Goal: Task Accomplishment & Management: Complete application form

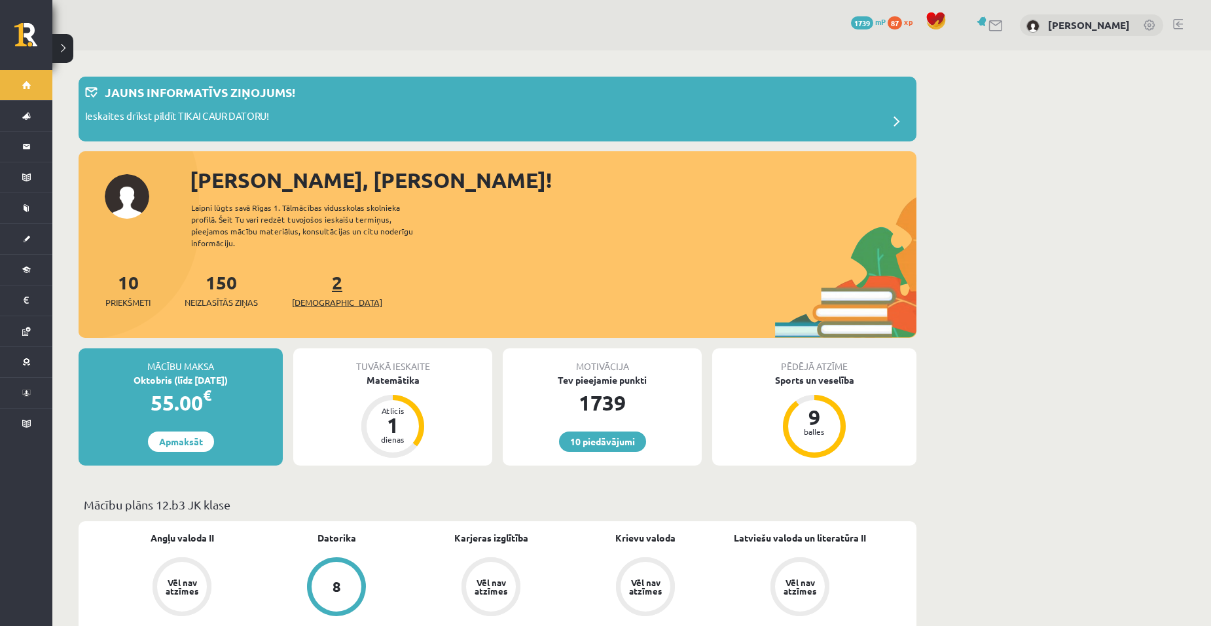
click at [327, 296] on span "[DEMOGRAPHIC_DATA]" at bounding box center [337, 302] width 90 height 13
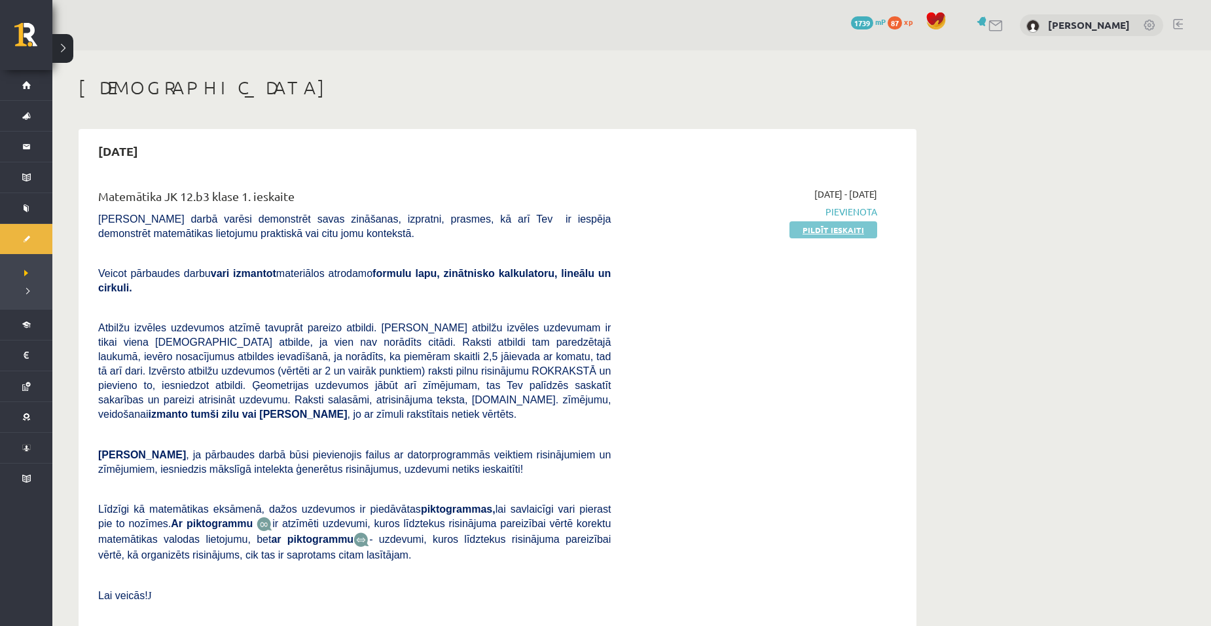
click at [823, 229] on link "Pildīt ieskaiti" at bounding box center [834, 229] width 88 height 17
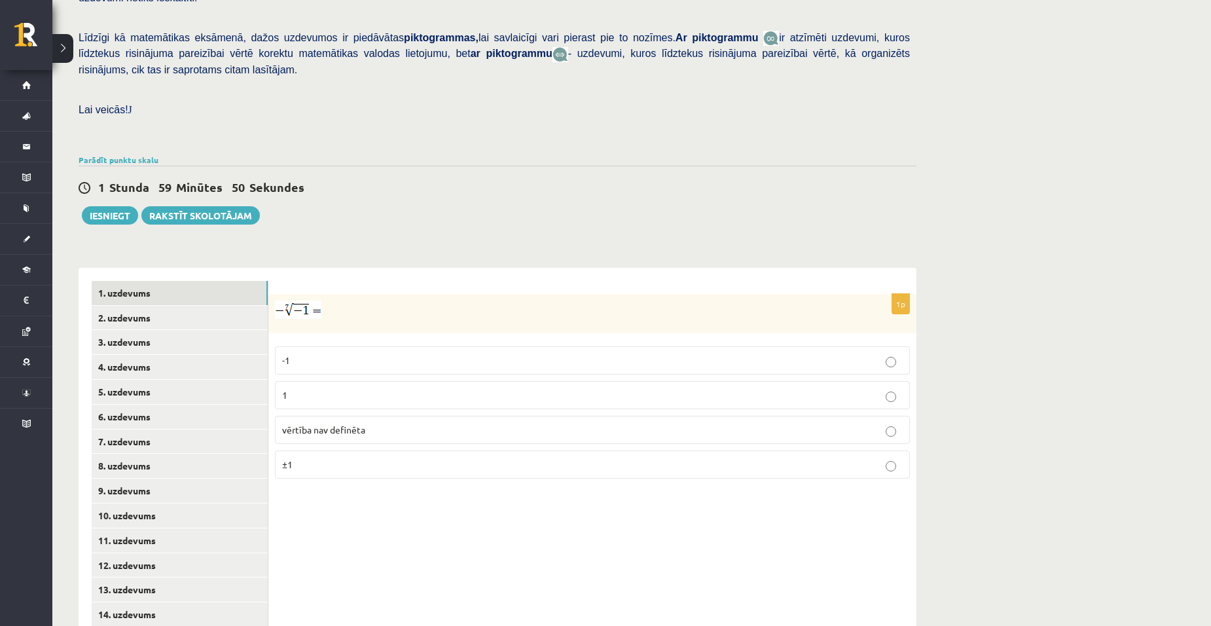
scroll to position [337, 0]
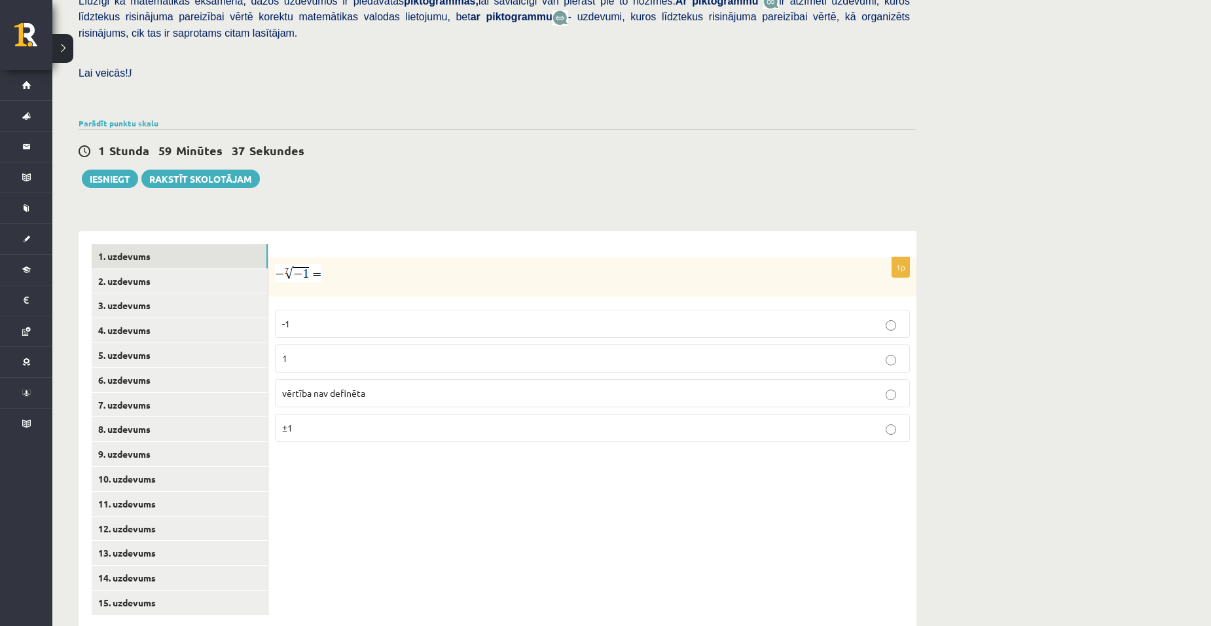
click at [399, 352] on p "1" at bounding box center [592, 359] width 621 height 14
click at [152, 269] on link "2. uzdevums" at bounding box center [180, 281] width 176 height 24
click at [309, 354] on p "x 9 4 x 9 4" at bounding box center [592, 362] width 621 height 16
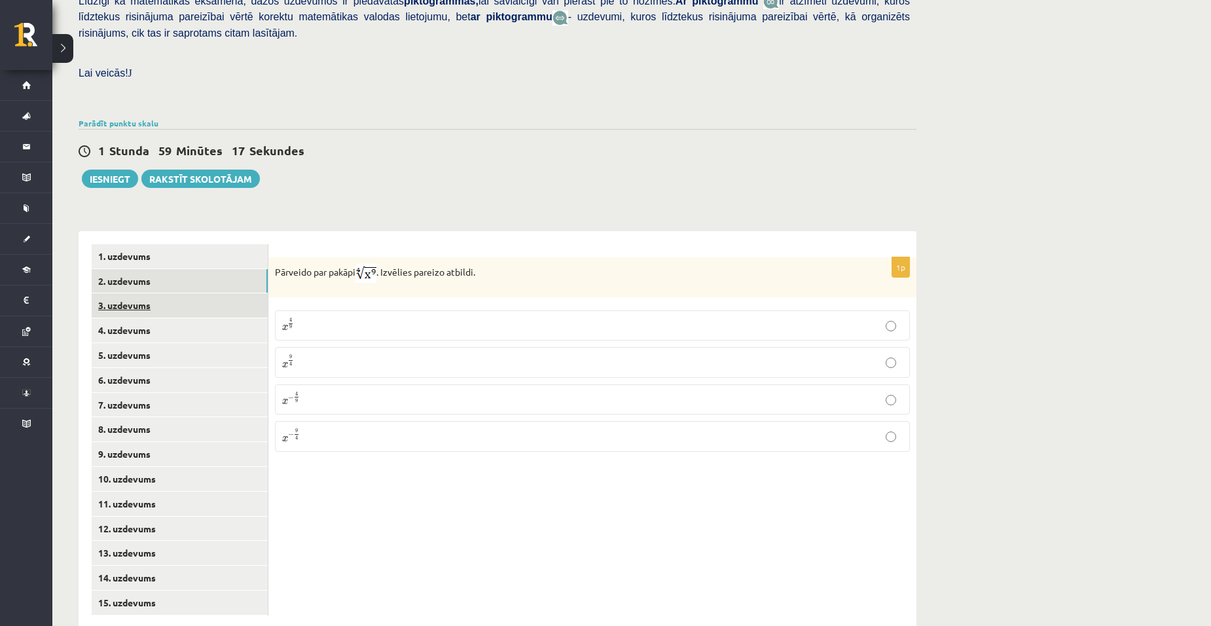
click at [149, 293] on link "3. uzdevums" at bounding box center [180, 305] width 176 height 24
click at [523, 330] on input "text" at bounding box center [529, 341] width 98 height 22
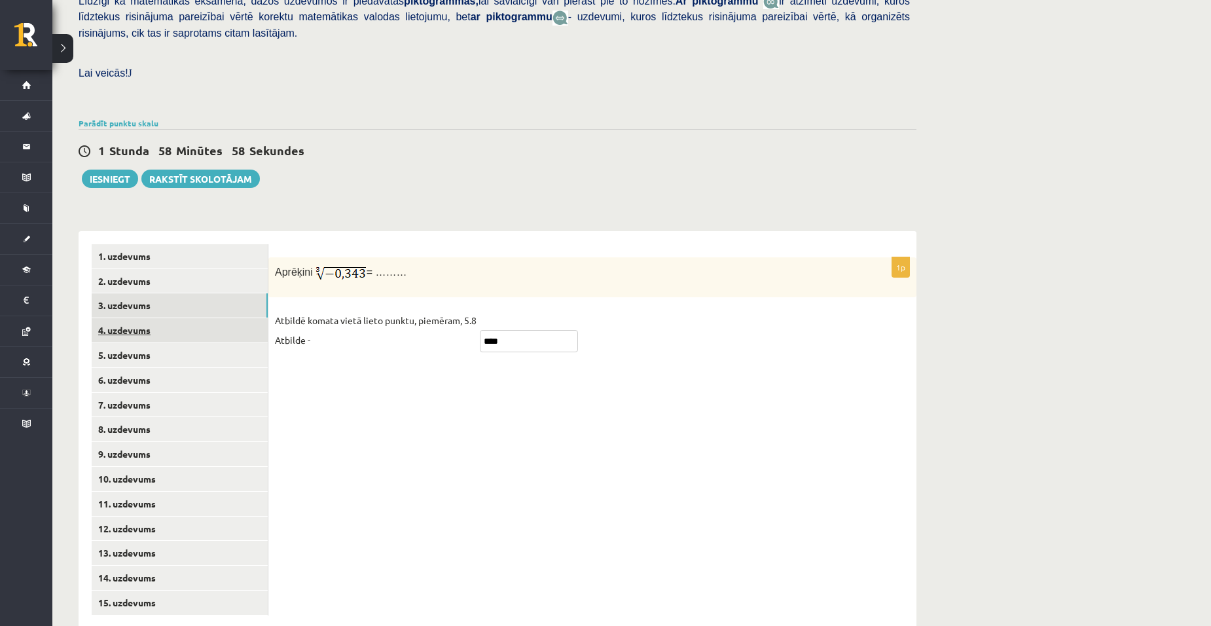
type input "****"
click at [184, 318] on link "4. uzdevums" at bounding box center [180, 330] width 176 height 24
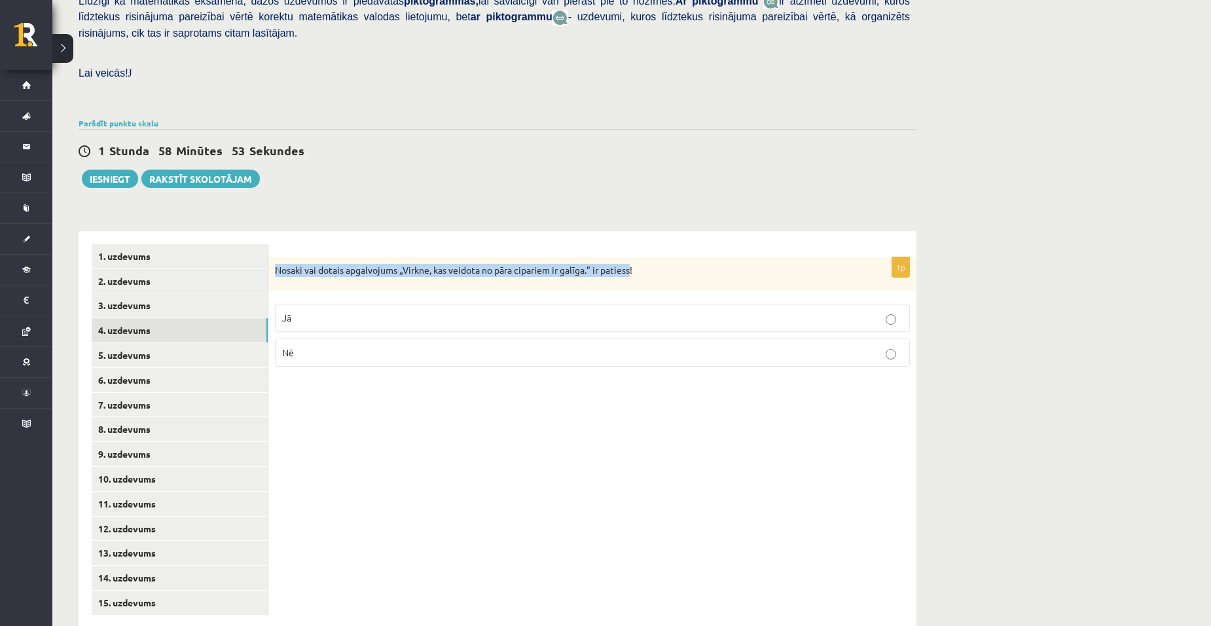
drag, startPoint x: 274, startPoint y: 238, endPoint x: 636, endPoint y: 258, distance: 362.0
click at [636, 258] on div "Nosaki vai dotais apgalvojums „Virkne, kas veidota no pāra cipariem ir galīga.”…" at bounding box center [592, 274] width 648 height 34
click at [638, 258] on div "Nosaki vai dotais apgalvojums „Virkne, kas veidota no pāra cipariem ir galīga.”…" at bounding box center [592, 274] width 648 height 34
click at [631, 257] on div "Nosaki vai dotais apgalvojums „Virkne, kas veidota no pāra cipariem ir galīga.”…" at bounding box center [592, 274] width 648 height 34
drag, startPoint x: 272, startPoint y: 238, endPoint x: 660, endPoint y: 253, distance: 388.0
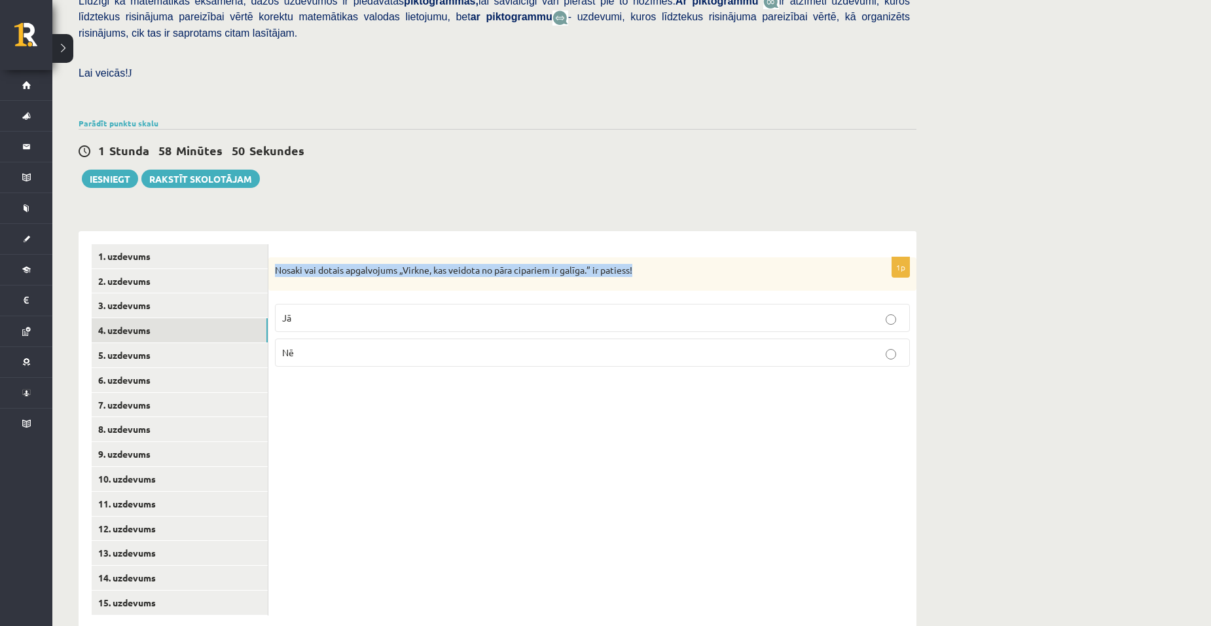
click at [660, 257] on div "Nosaki vai dotais apgalvojums „Virkne, kas veidota no pāra cipariem ir galīga.”…" at bounding box center [592, 274] width 648 height 34
copy p "Nosaki vai dotais apgalvojums „Virkne, kas veidota no pāra cipariem ir galīga.”…"
click at [340, 304] on label "Jā" at bounding box center [592, 318] width 635 height 28
click at [320, 427] on div "1p Nosaki vai dotais apgalvojums „Virkne, kas veidota no pāra cipariem ir galīg…" at bounding box center [592, 429] width 648 height 397
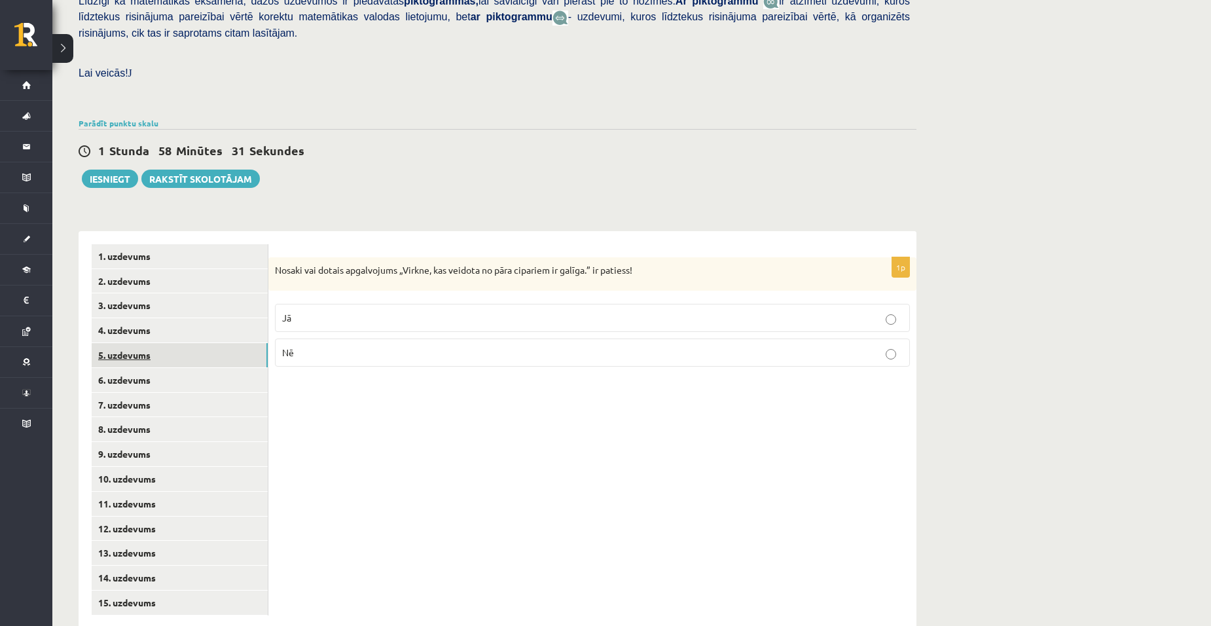
click at [134, 343] on link "5. uzdevums" at bounding box center [180, 355] width 176 height 24
click at [348, 313] on p "Jā" at bounding box center [592, 320] width 621 height 14
click at [149, 368] on link "6. uzdevums" at bounding box center [180, 380] width 176 height 24
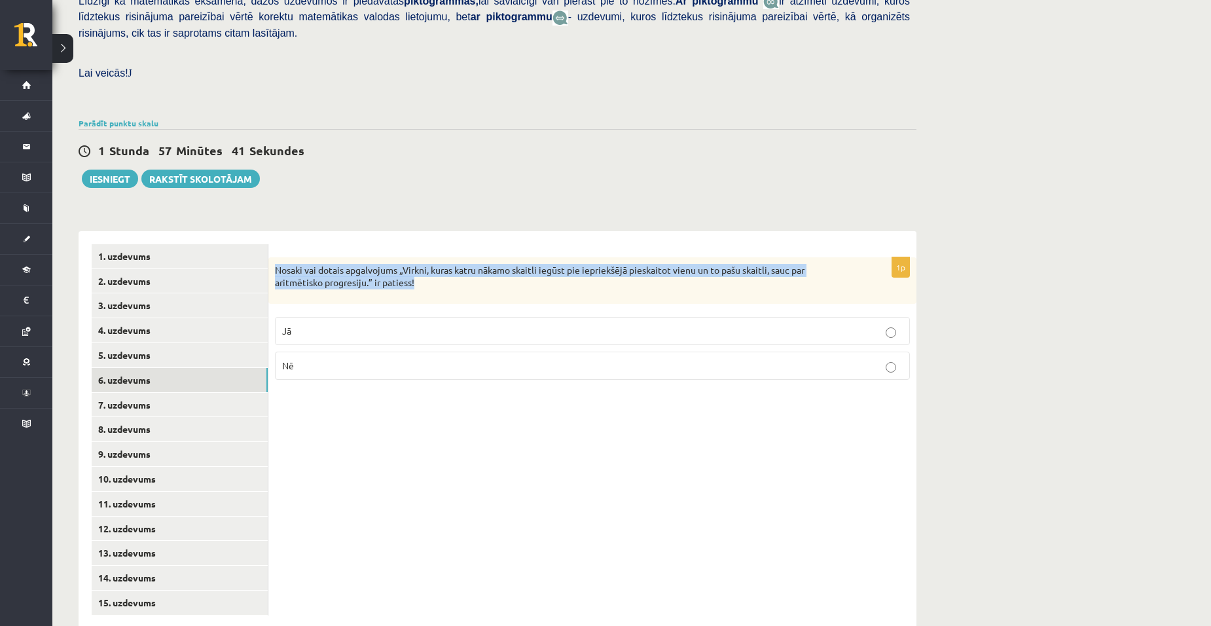
drag, startPoint x: 278, startPoint y: 237, endPoint x: 451, endPoint y: 264, distance: 175.0
click at [451, 264] on div "Nosaki vai dotais apgalvojums „Virkni, kuras katru nākamo skaitli iegūst pie ie…" at bounding box center [592, 280] width 648 height 46
copy p "Nosaki vai dotais apgalvojums „Virkni, kuras katru nākamo skaitli iegūst pie ie…"
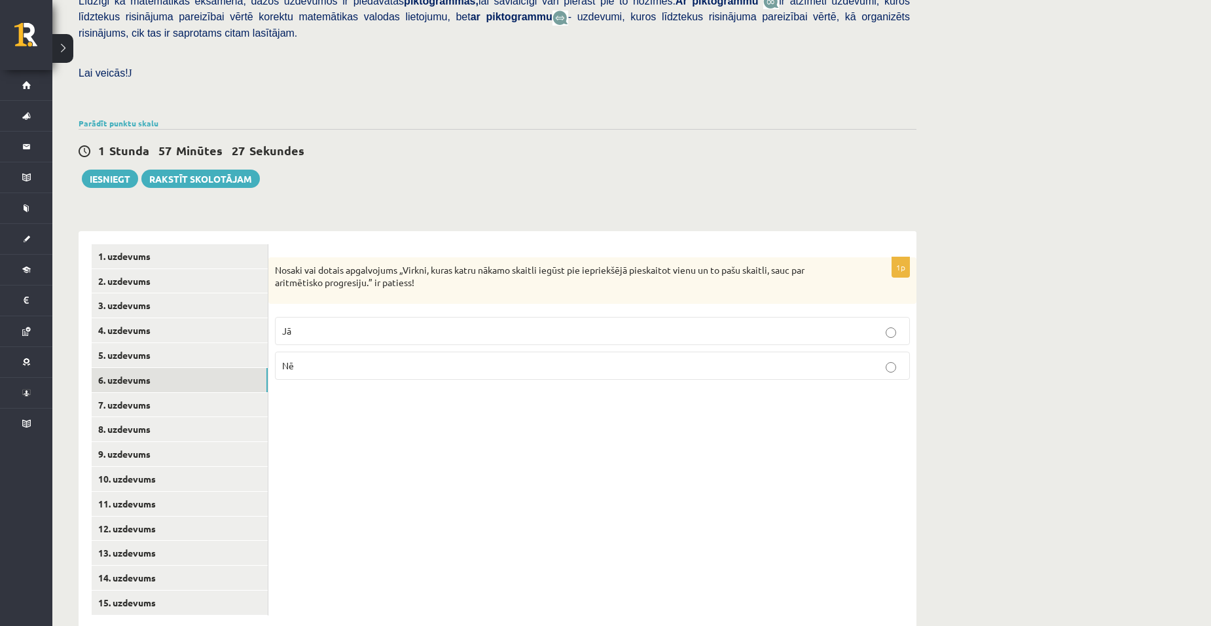
click at [299, 317] on label "Jā" at bounding box center [592, 331] width 635 height 28
click at [148, 393] on link "7. uzdevums" at bounding box center [180, 405] width 176 height 24
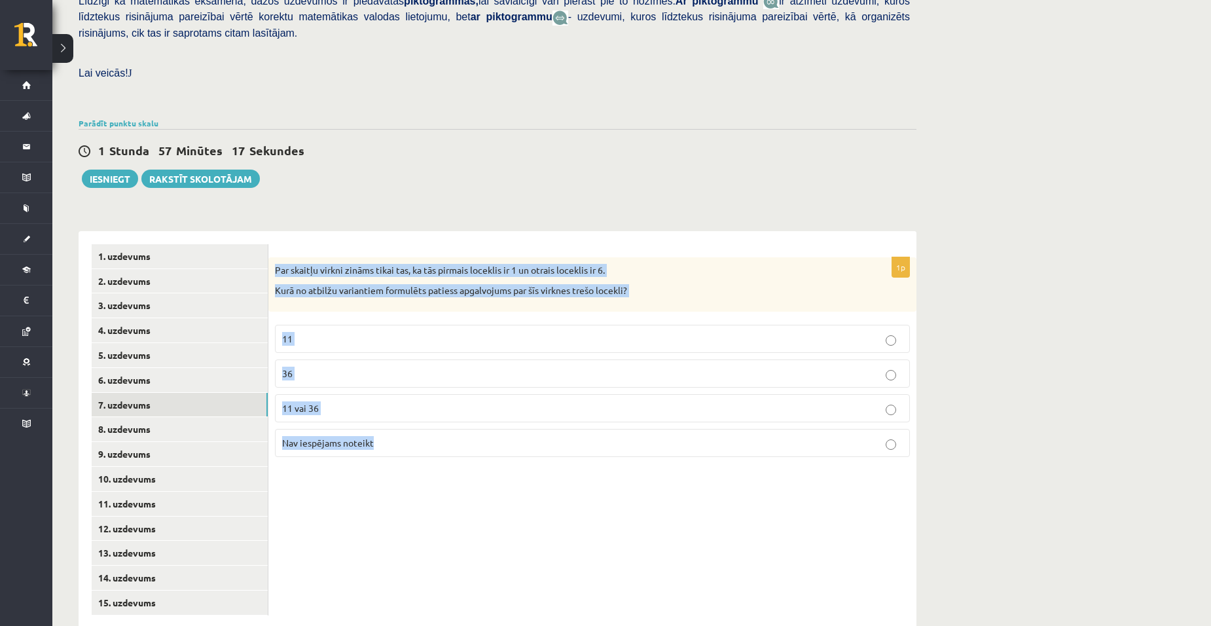
drag, startPoint x: 272, startPoint y: 238, endPoint x: 449, endPoint y: 424, distance: 256.6
click at [449, 424] on div "1p Par skaitļu virkni zināms tikai tas, ka tās pirmais loceklis ir 1 un otrais …" at bounding box center [592, 362] width 648 height 210
copy div "Par skaitļu virkni zināms tikai tas, ka tās pirmais loceklis ir 1 un otrais loc…"
click at [348, 496] on div "1p Par skaitļu virkni zināms tikai tas, ka tās pirmais loceklis ir 1 un otrais …" at bounding box center [592, 429] width 648 height 397
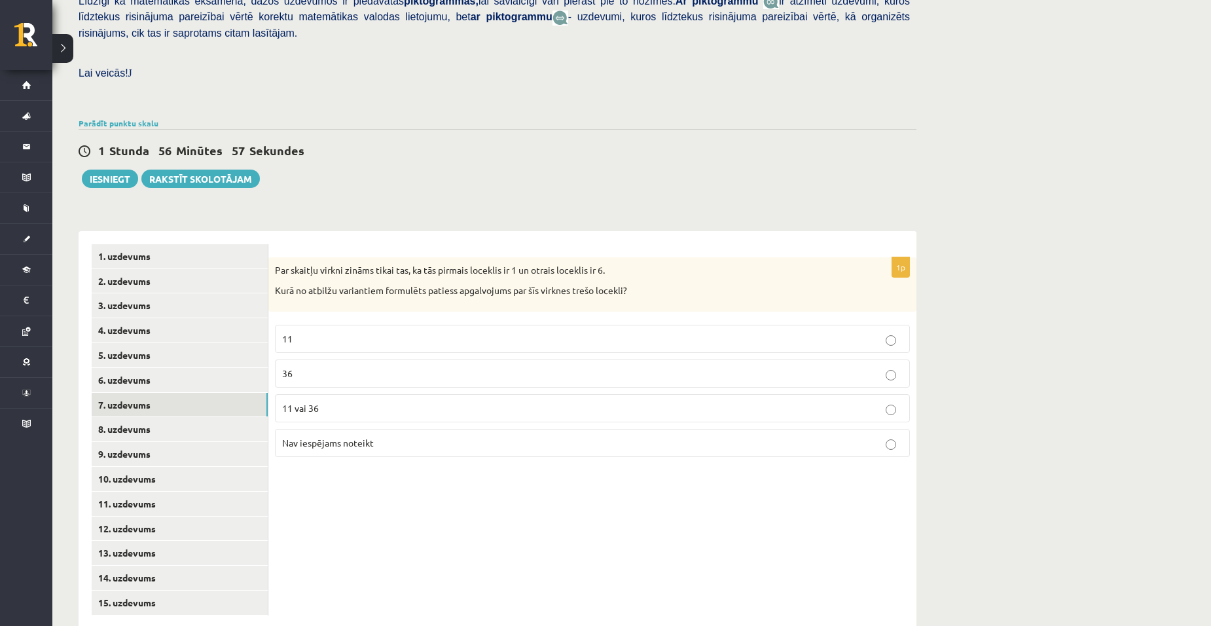
click at [335, 437] on span "Nav iespējams noteikt" at bounding box center [328, 443] width 92 height 12
click at [183, 417] on link "8. uzdevums" at bounding box center [180, 429] width 176 height 24
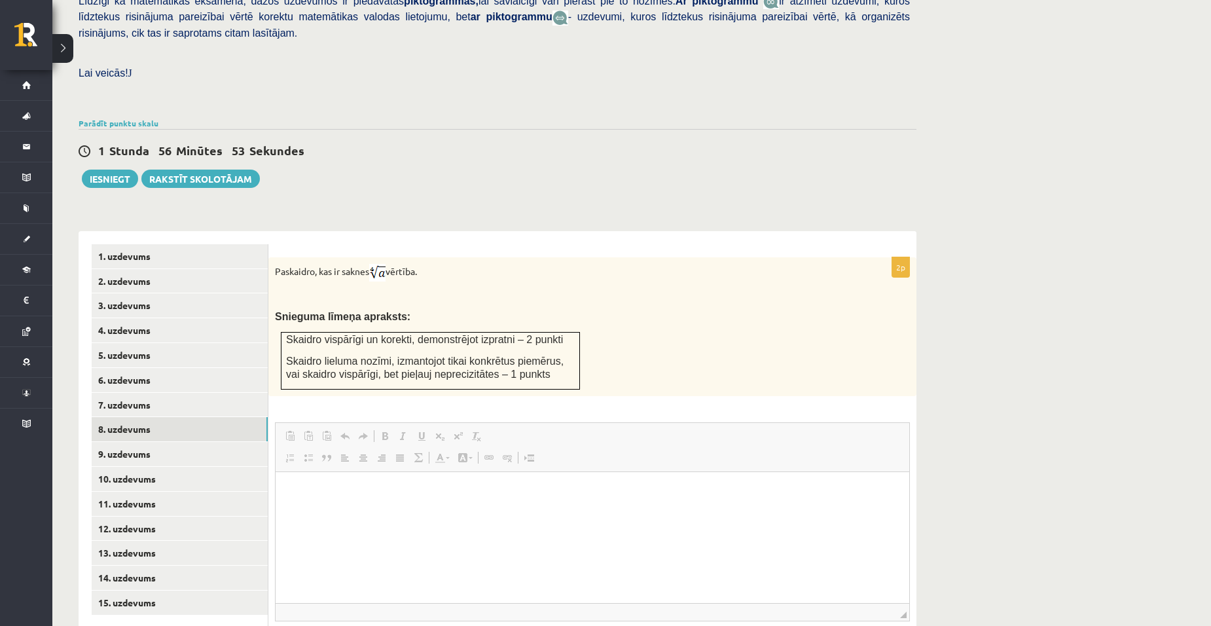
scroll to position [0, 0]
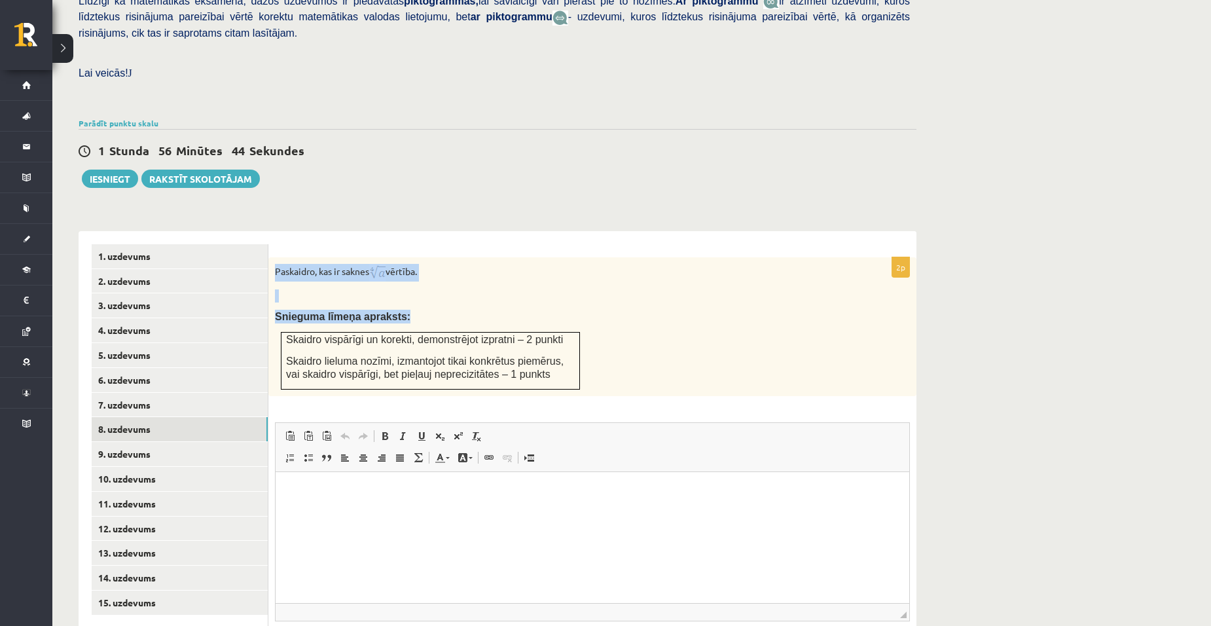
drag, startPoint x: 273, startPoint y: 240, endPoint x: 526, endPoint y: 366, distance: 282.3
click at [526, 366] on div "Paskaidro, kas ir saknes vērtība. Snieguma līmeņa apraksts: Skaidro vispārīgi u…" at bounding box center [592, 326] width 648 height 139
drag, startPoint x: 526, startPoint y: 366, endPoint x: 422, endPoint y: 335, distance: 108.8
click at [422, 356] on span "Skaidro lieluma nozīmi, izmantojot tikai konkrētus piemērus, vai skaidro vispār…" at bounding box center [425, 368] width 278 height 25
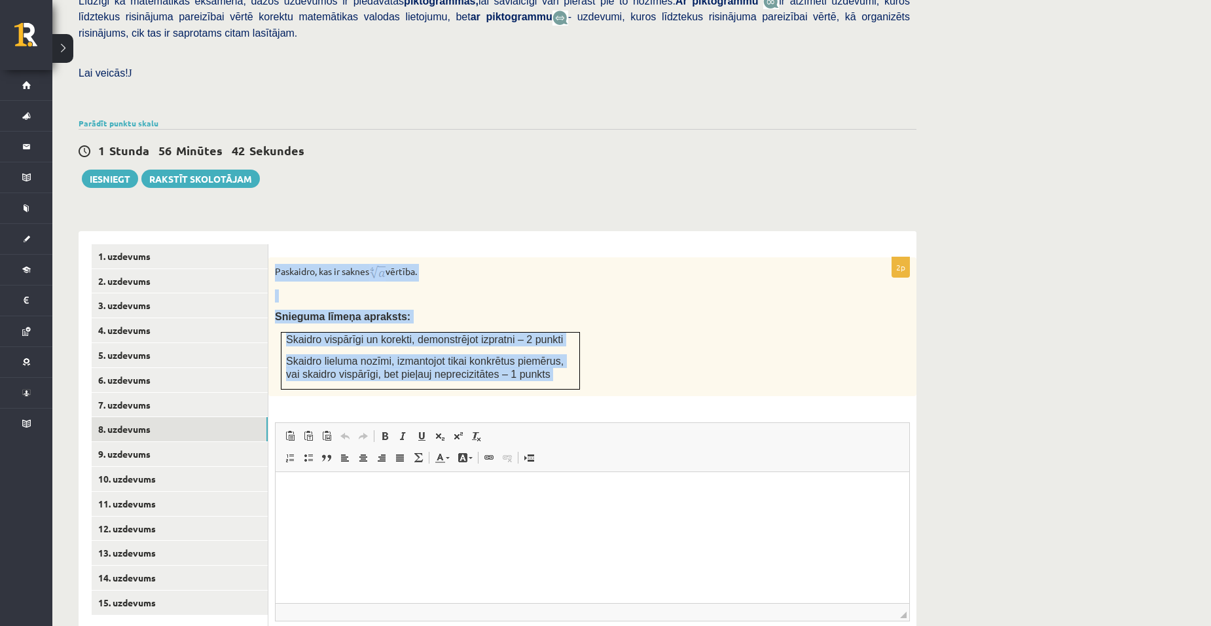
drag, startPoint x: 272, startPoint y: 243, endPoint x: 554, endPoint y: 390, distance: 317.5
click at [554, 390] on div "2p Paskaidro, kas ir saknes vērtība. Snieguma līmeņa apraksts: Skaidro vispārīg…" at bounding box center [592, 475] width 648 height 437
copy div "Paskaidro, kas ir saknes vērtība. Snieguma līmeņa apraksts: Skaidro vispārīgi u…"
click at [368, 289] on p at bounding box center [560, 295] width 570 height 13
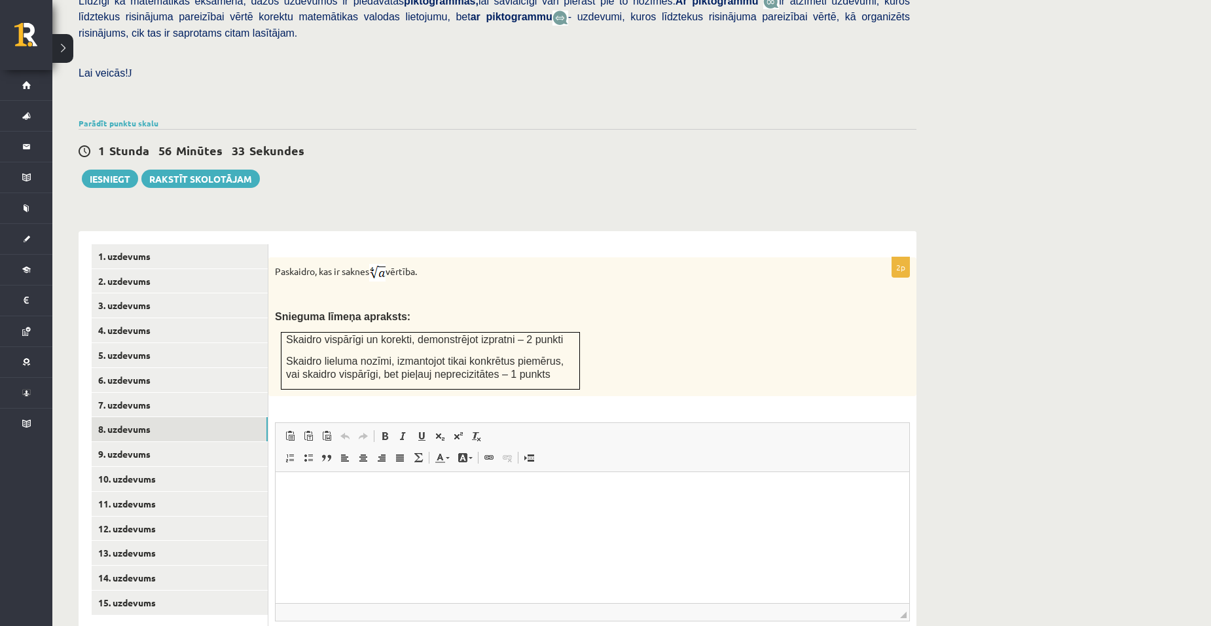
click at [379, 264] on img at bounding box center [377, 273] width 16 height 18
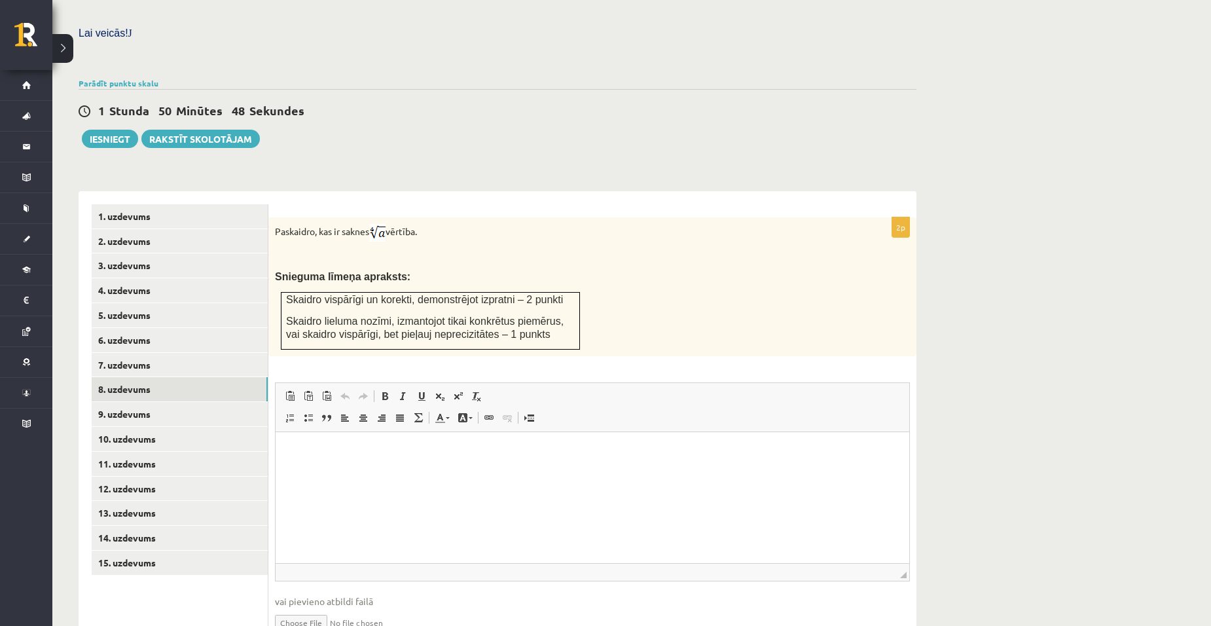
scroll to position [417, 0]
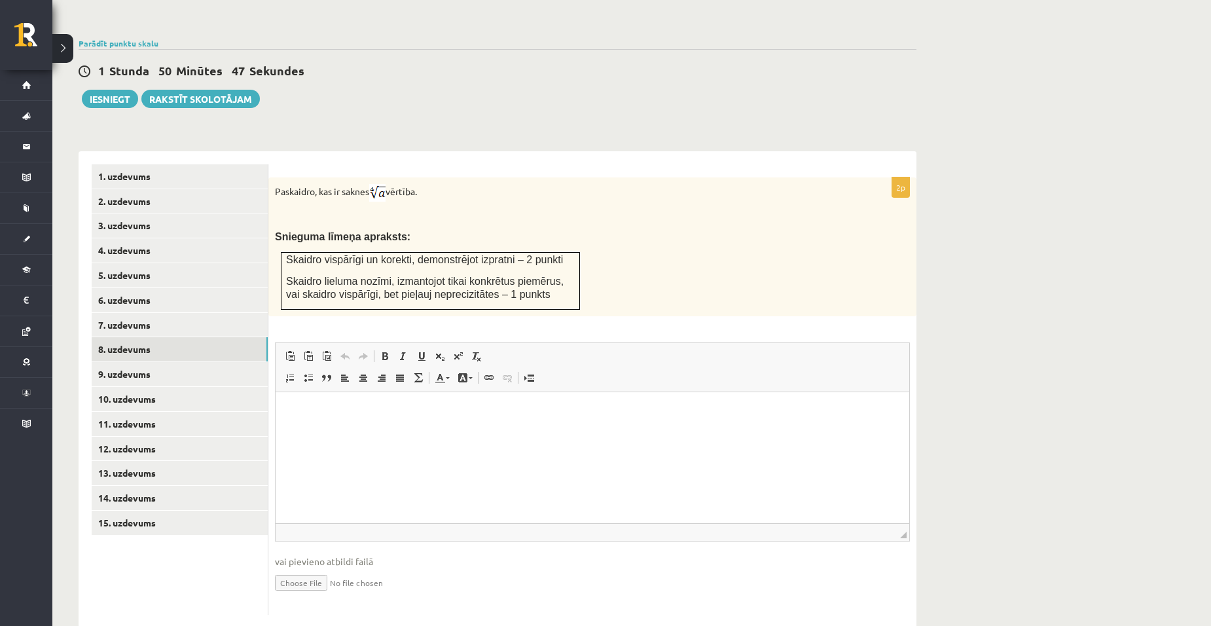
click at [304, 568] on input "file" at bounding box center [592, 581] width 635 height 27
click at [291, 568] on input "file" at bounding box center [592, 581] width 635 height 27
type input "**********"
click at [127, 362] on link "9. uzdevums" at bounding box center [180, 374] width 176 height 24
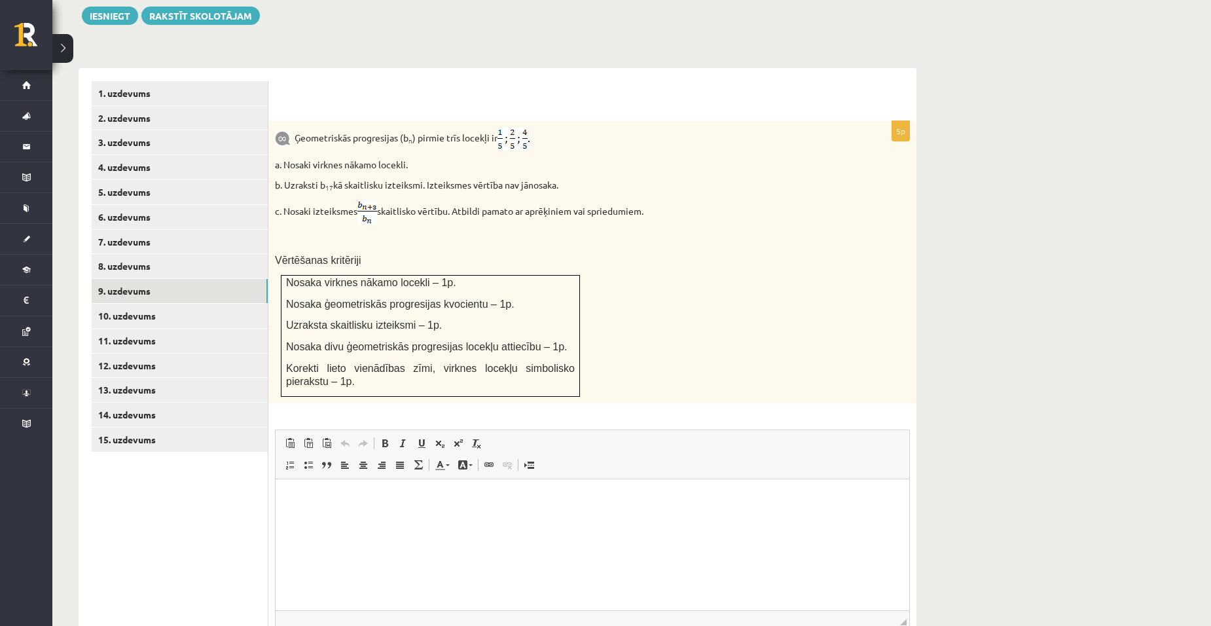
scroll to position [587, 0]
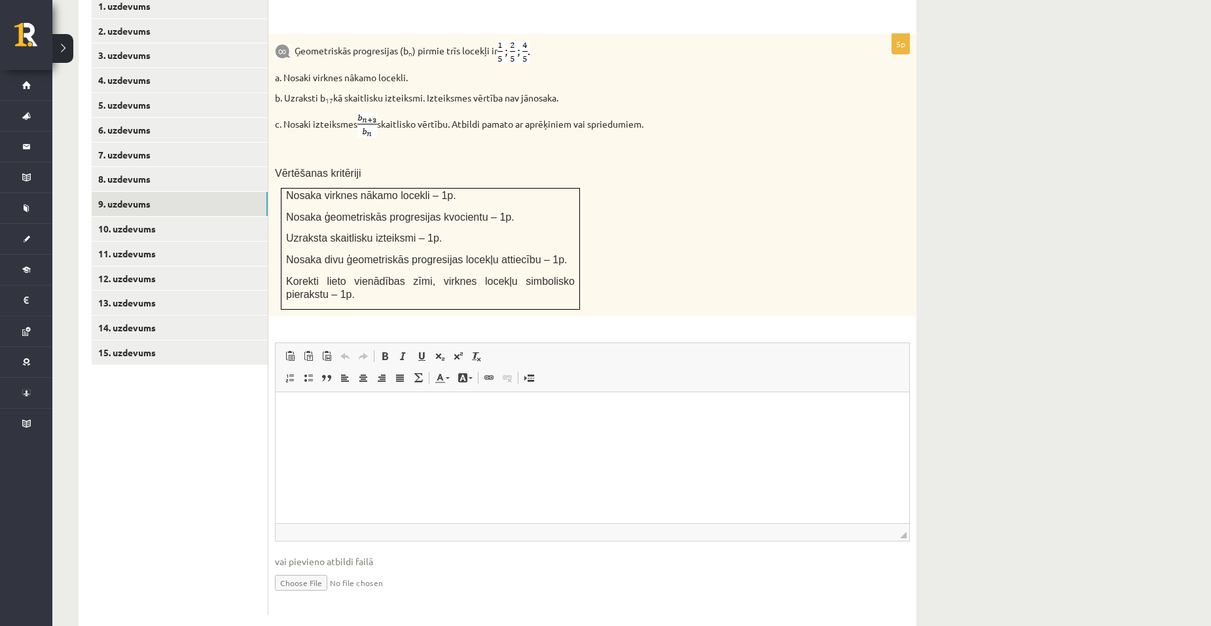
click at [297, 568] on input "file" at bounding box center [592, 581] width 635 height 27
type input "**********"
click at [160, 217] on link "10. uzdevums" at bounding box center [180, 229] width 176 height 24
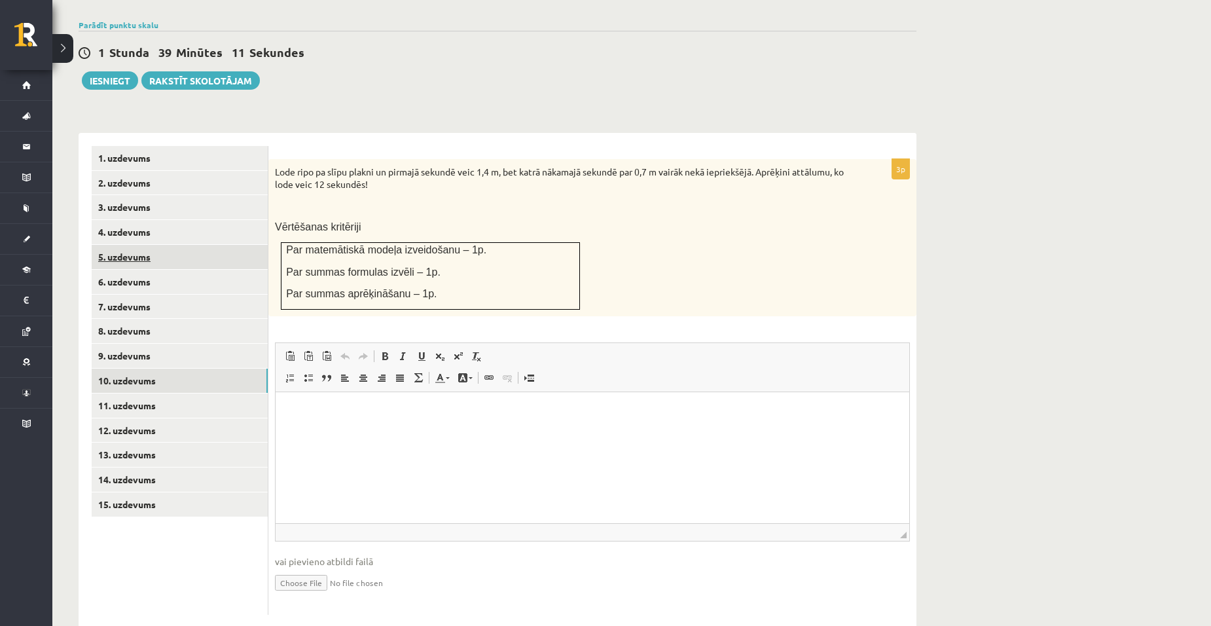
scroll to position [0, 0]
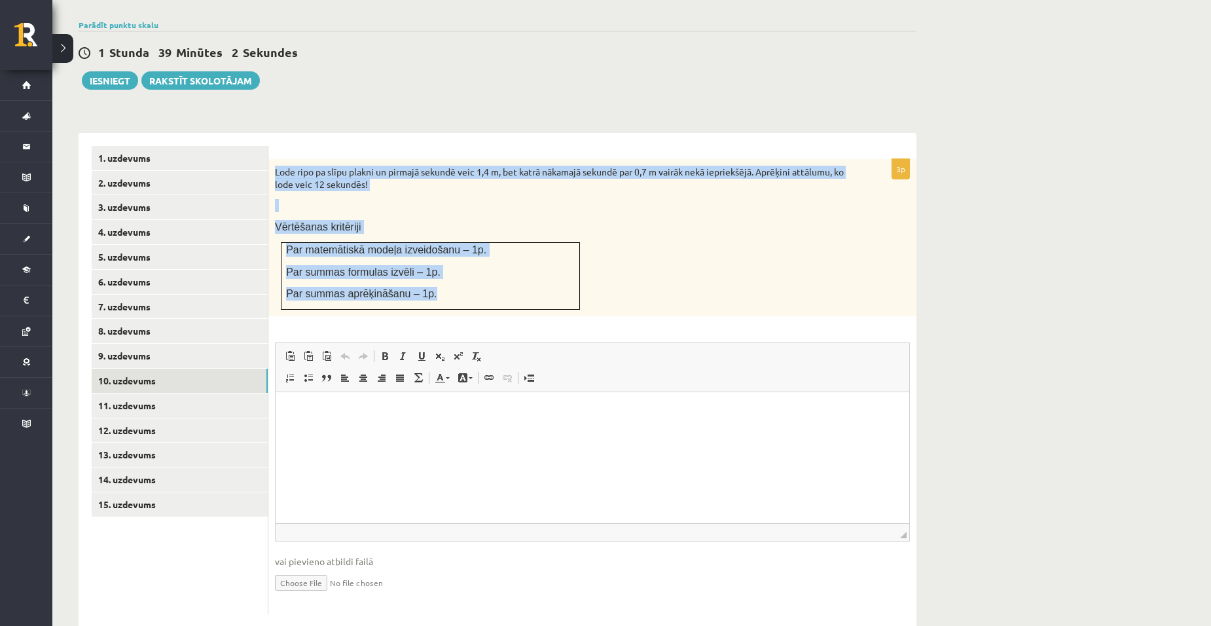
drag, startPoint x: 274, startPoint y: 139, endPoint x: 451, endPoint y: 278, distance: 225.3
click at [451, 278] on div "Lode ripo pa slīpu plakni un pirmajā sekundē veic 1,4 m, bet katrā nākamajā sek…" at bounding box center [592, 237] width 648 height 157
copy div "Lode ripo pa slīpu plakni un pirmajā sekundē veic 1,4 m, bet katrā nākamajā sek…"
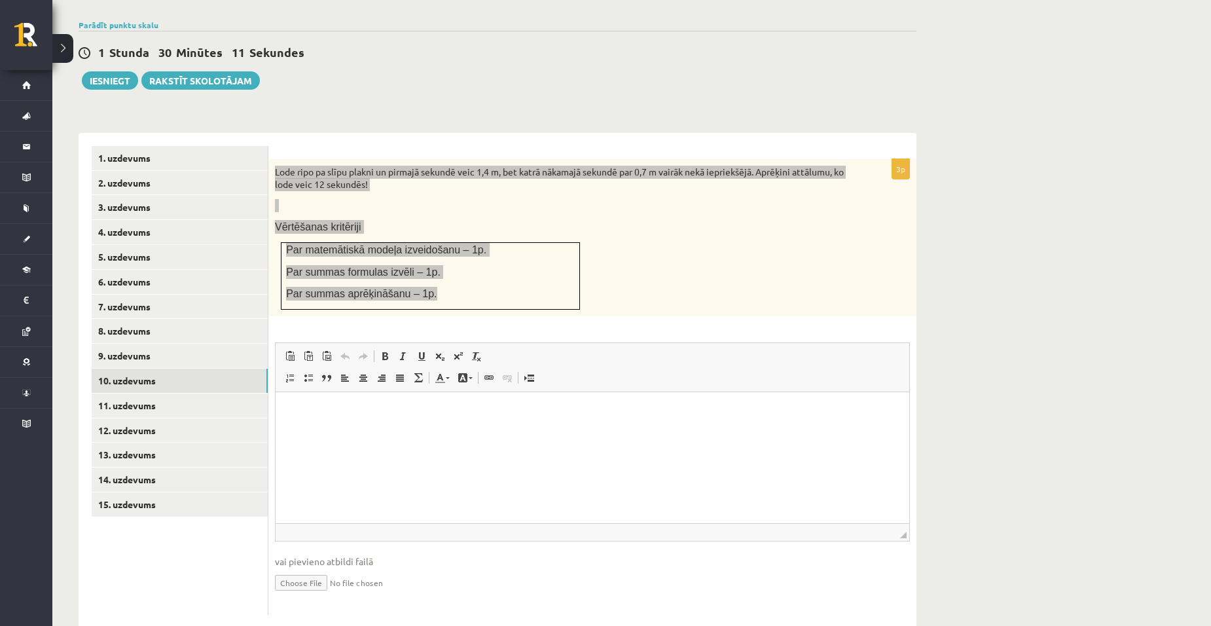
drag, startPoint x: 555, startPoint y: 505, endPoint x: 574, endPoint y: 445, distance: 63.2
click at [555, 432] on html at bounding box center [593, 412] width 634 height 40
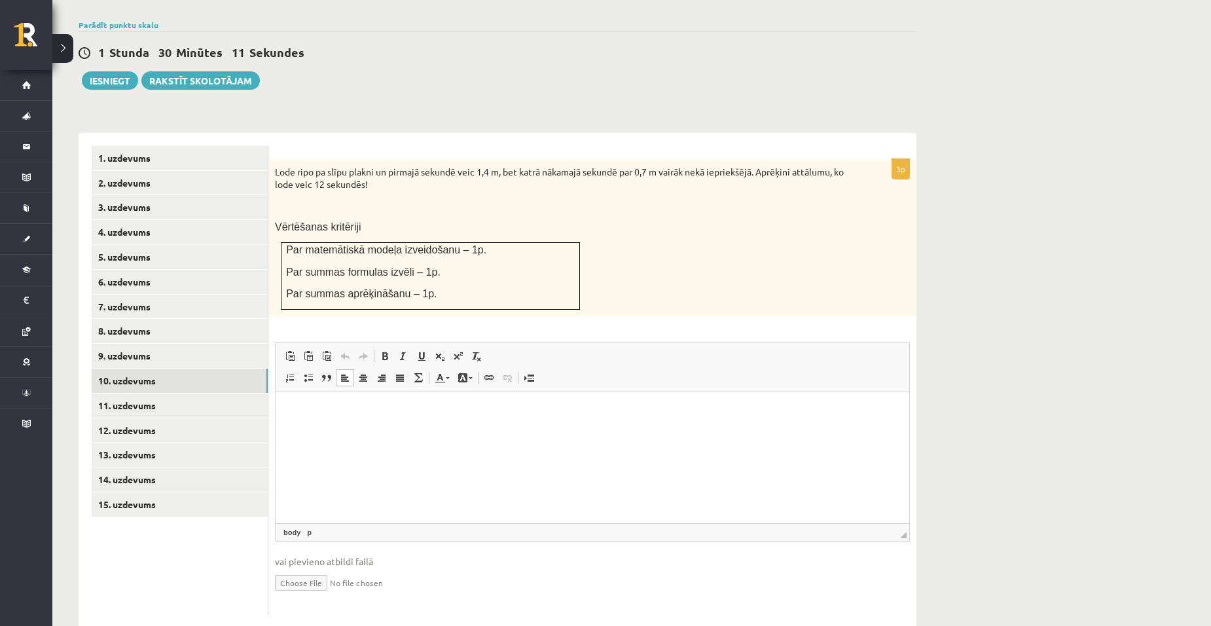
click at [597, 297] on div "3p Lode ripo pa slīpu plakni un pirmajā sekundē veic 1,4 m, bet katrā nākamajā …" at bounding box center [592, 387] width 648 height 456
click at [284, 568] on input "file" at bounding box center [592, 581] width 635 height 27
type input "**********"
click at [154, 394] on link "11. uzdevums" at bounding box center [180, 406] width 176 height 24
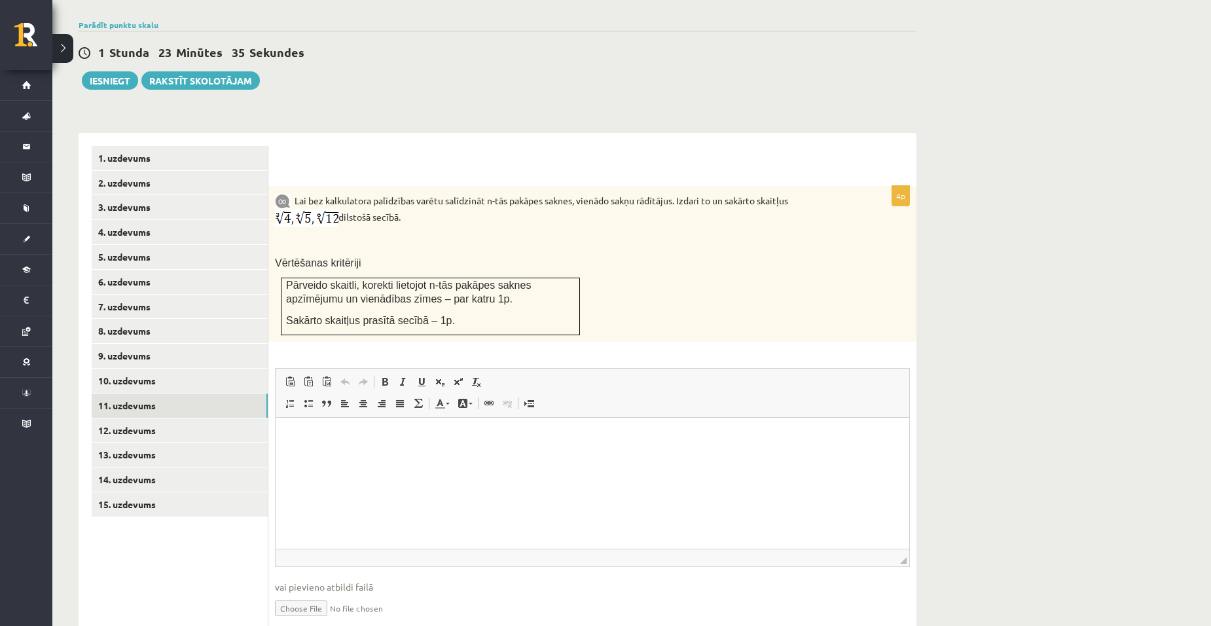
click at [309, 594] on input "file" at bounding box center [592, 607] width 635 height 27
type input "**********"
click at [122, 418] on link "12. uzdevums" at bounding box center [180, 430] width 176 height 24
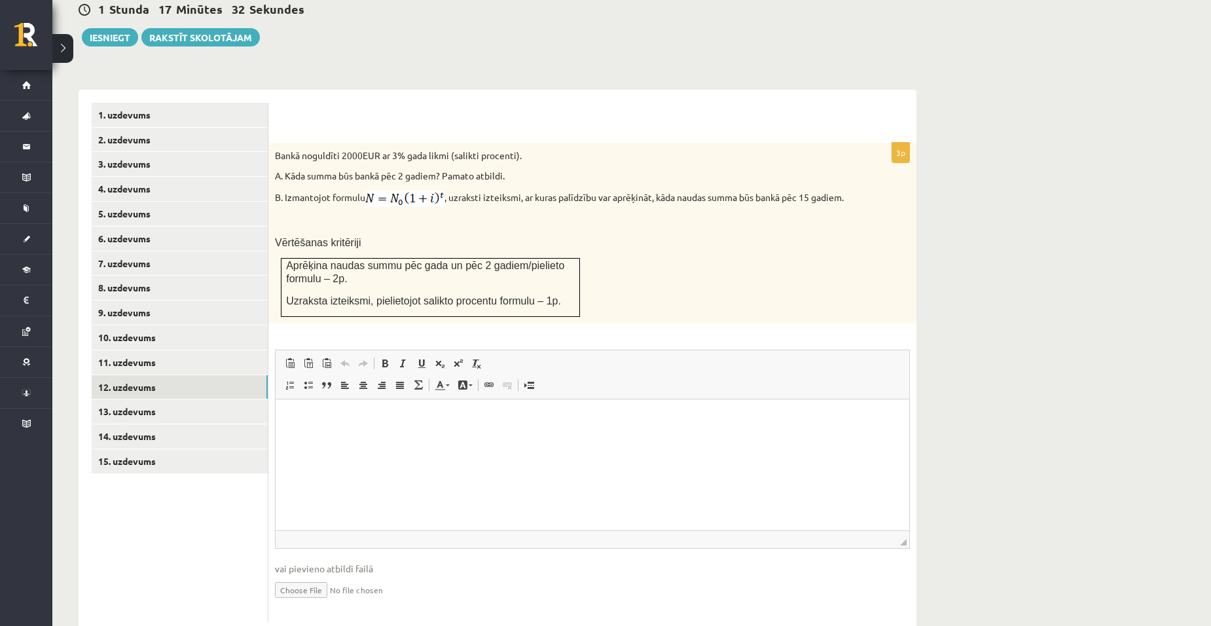
scroll to position [499, 0]
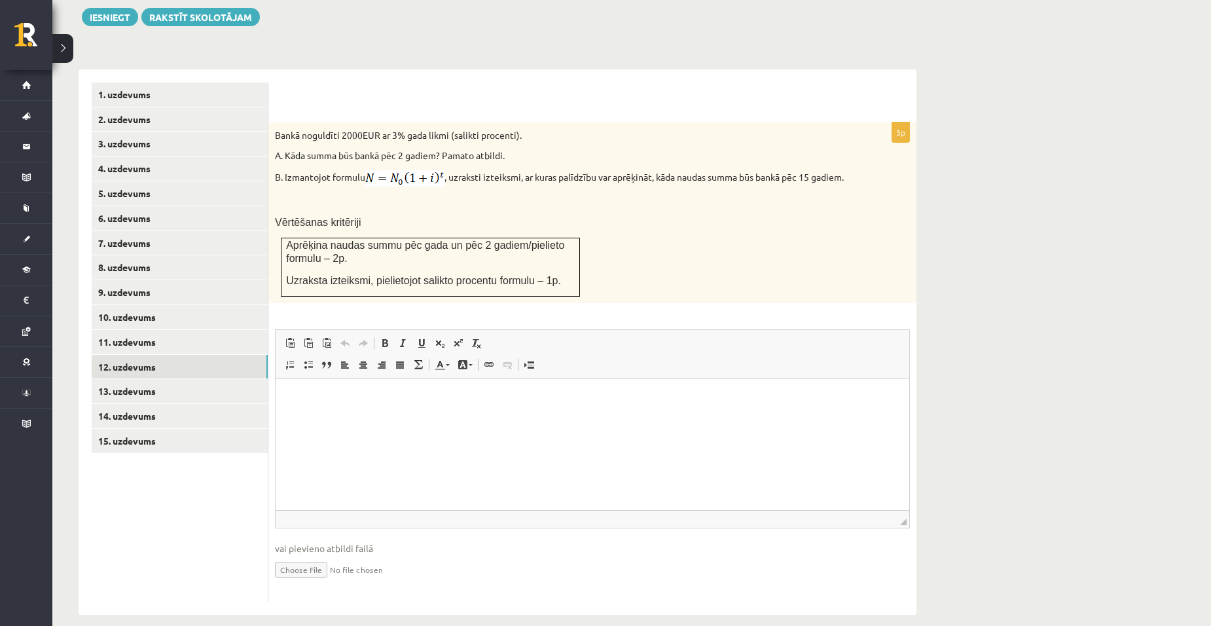
click at [302, 557] on input "file" at bounding box center [592, 568] width 635 height 27
type input "**********"
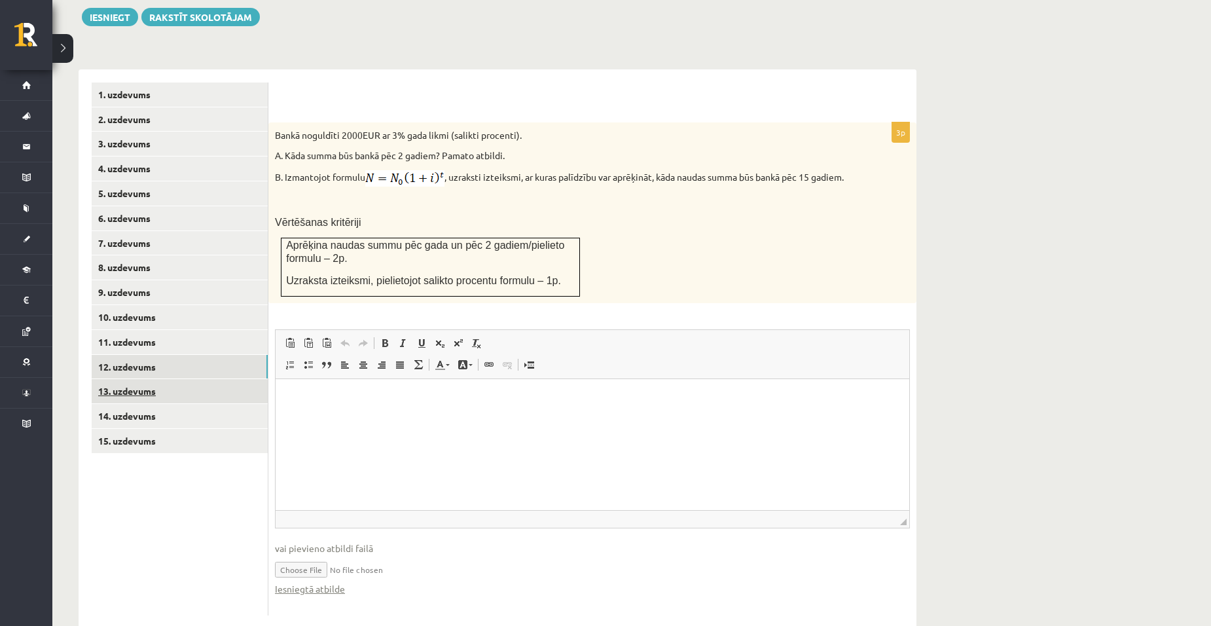
click at [138, 379] on link "13. uzdevums" at bounding box center [180, 391] width 176 height 24
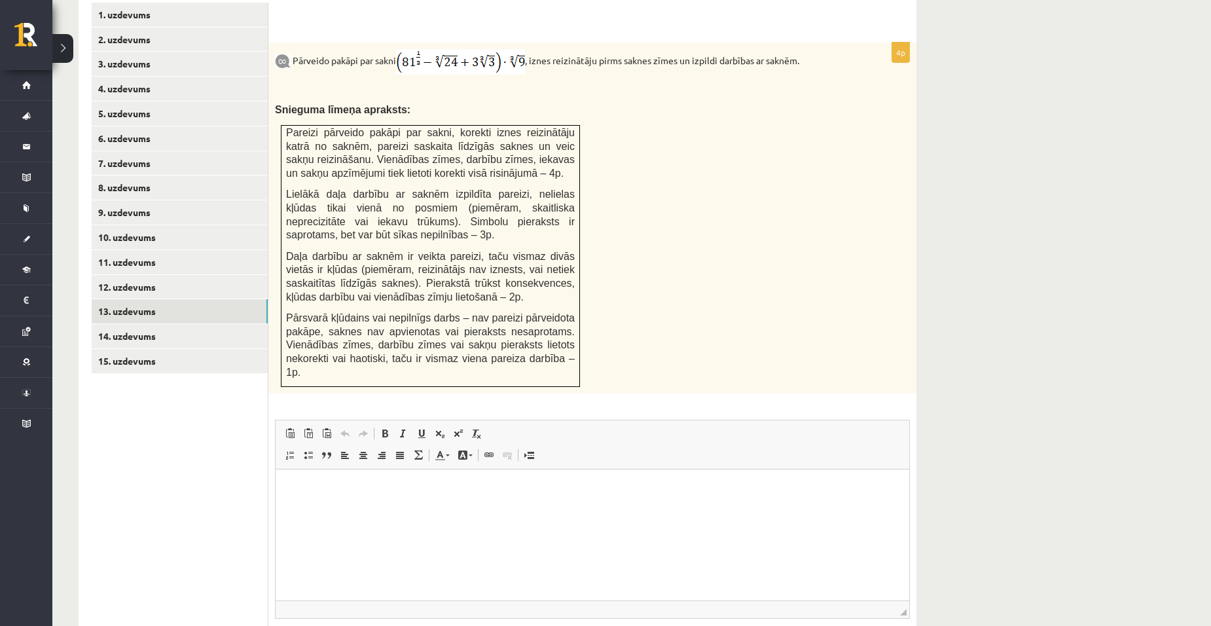
scroll to position [643, 0]
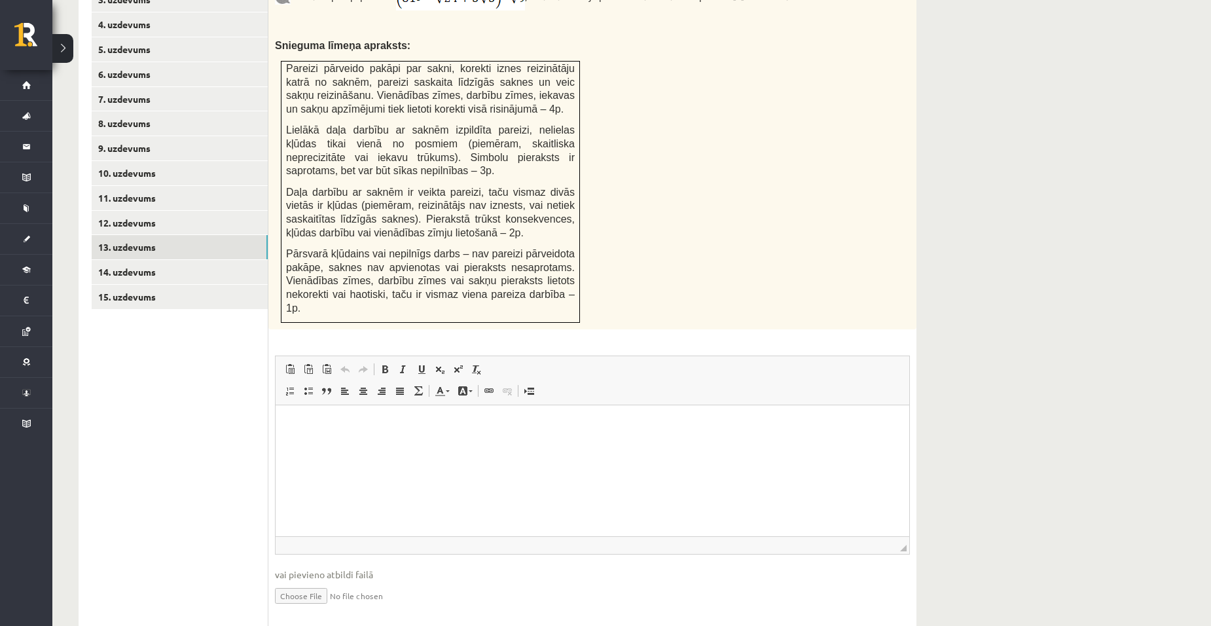
click at [286, 581] on input "file" at bounding box center [592, 594] width 635 height 27
type input "**********"
click at [155, 260] on link "14. uzdevums" at bounding box center [180, 272] width 176 height 24
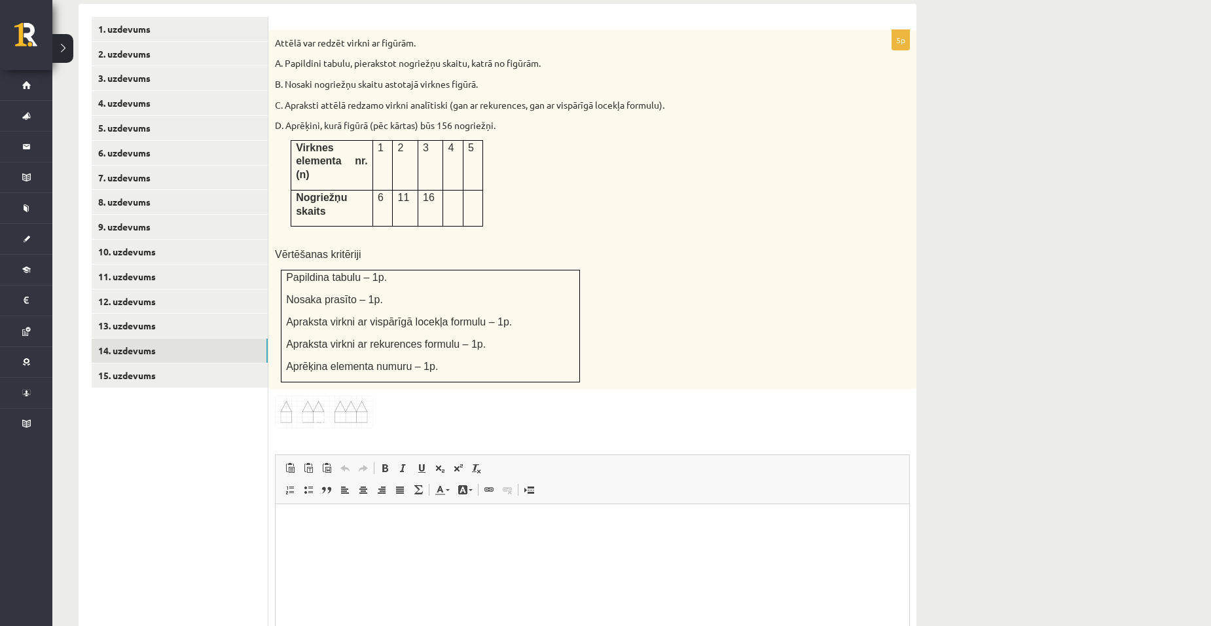
scroll to position [650, 0]
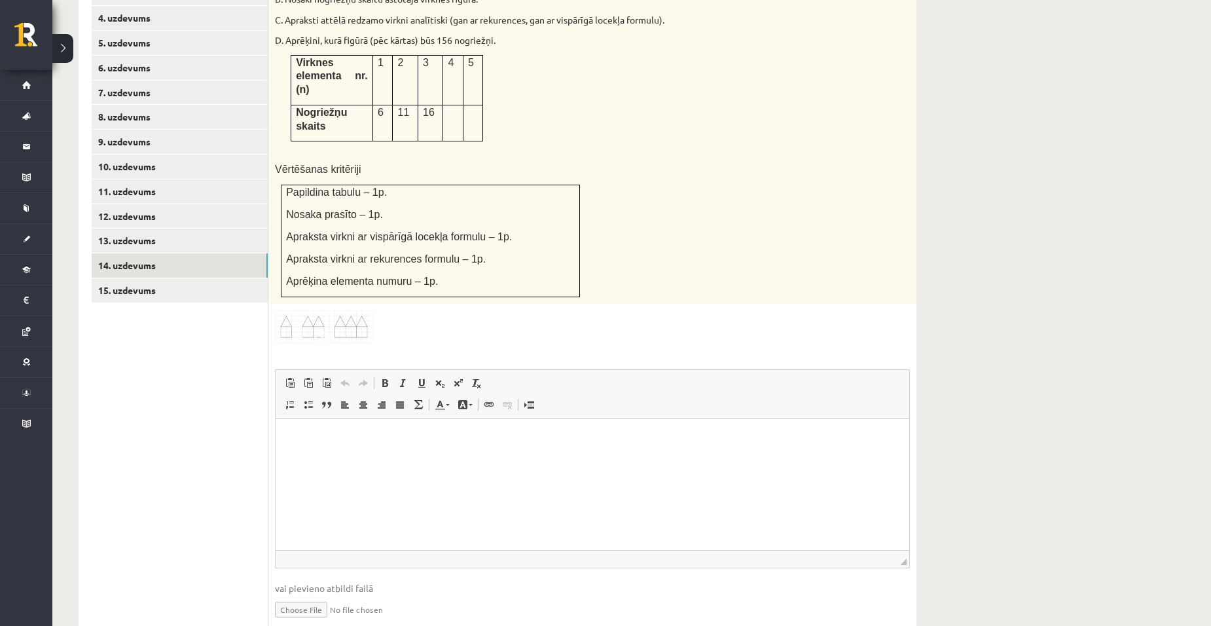
click at [282, 595] on input "file" at bounding box center [592, 608] width 635 height 27
type input "**********"
click at [153, 278] on link "15. uzdevums" at bounding box center [180, 290] width 176 height 24
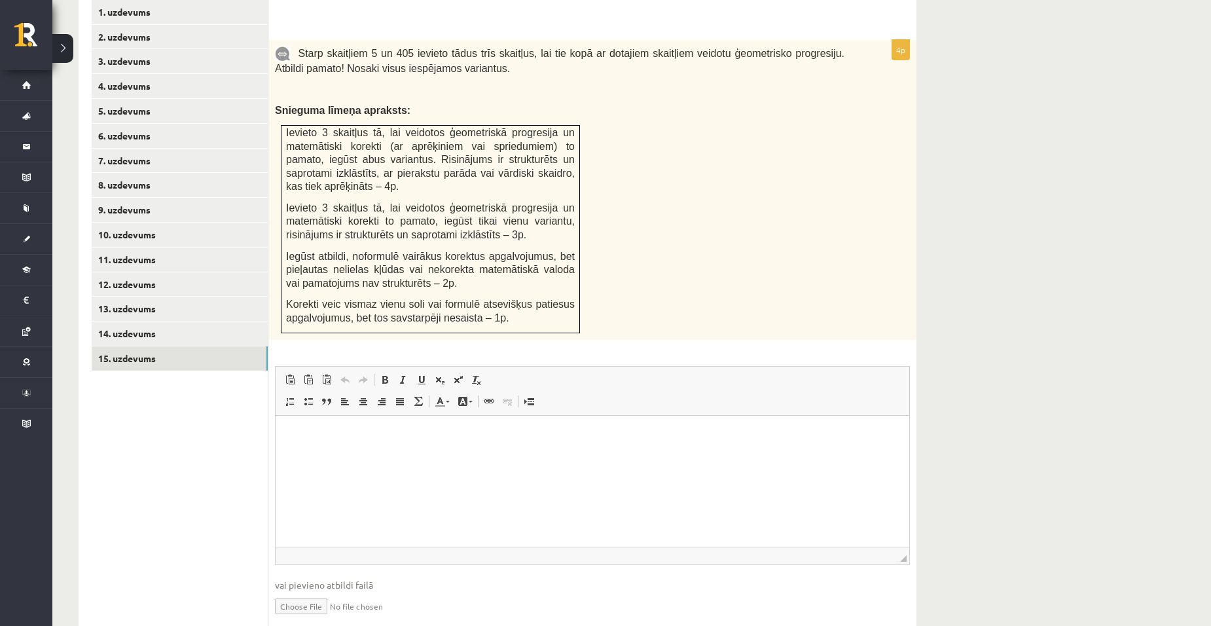
scroll to position [604, 0]
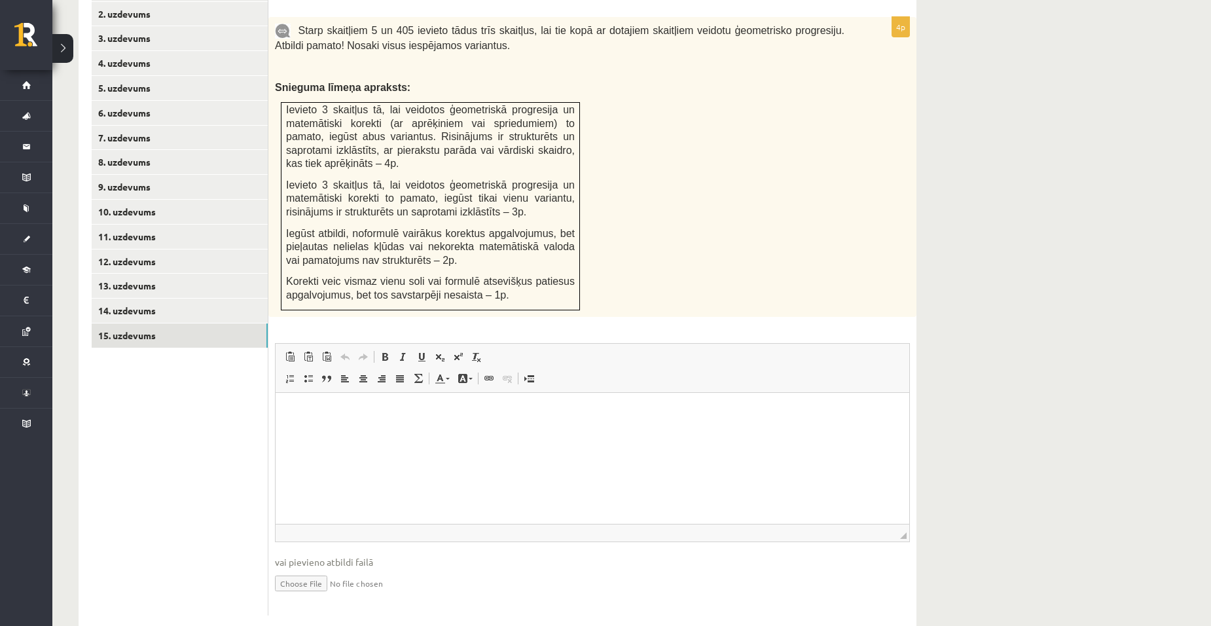
click at [302, 569] on input "file" at bounding box center [592, 582] width 635 height 27
type input "**********"
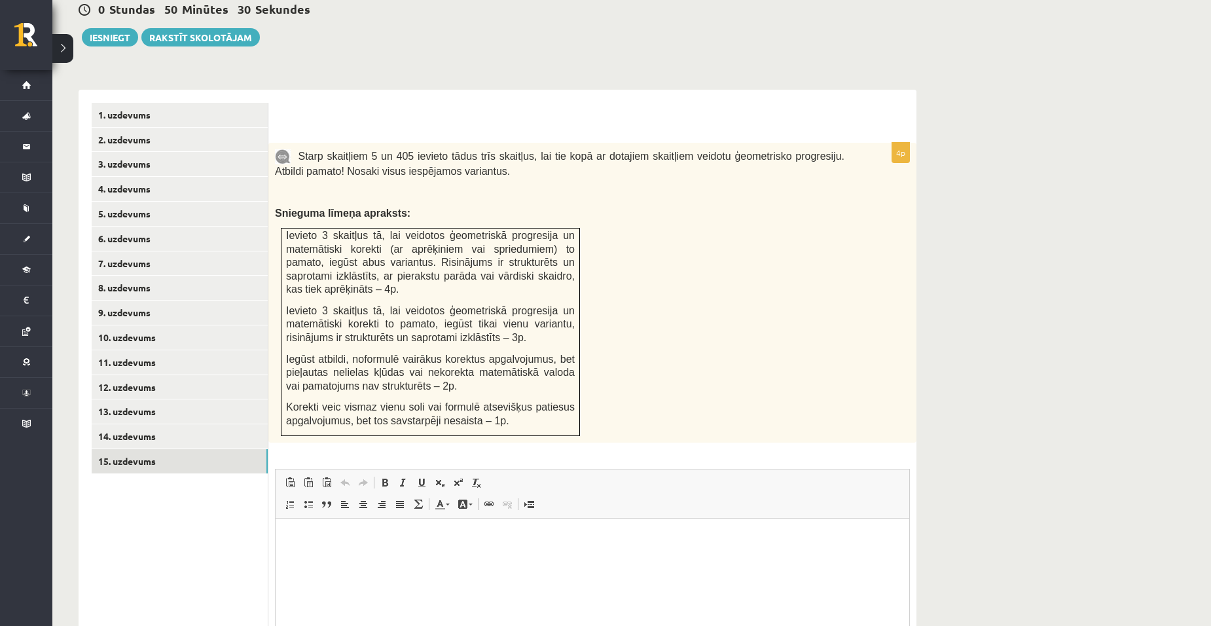
scroll to position [356, 0]
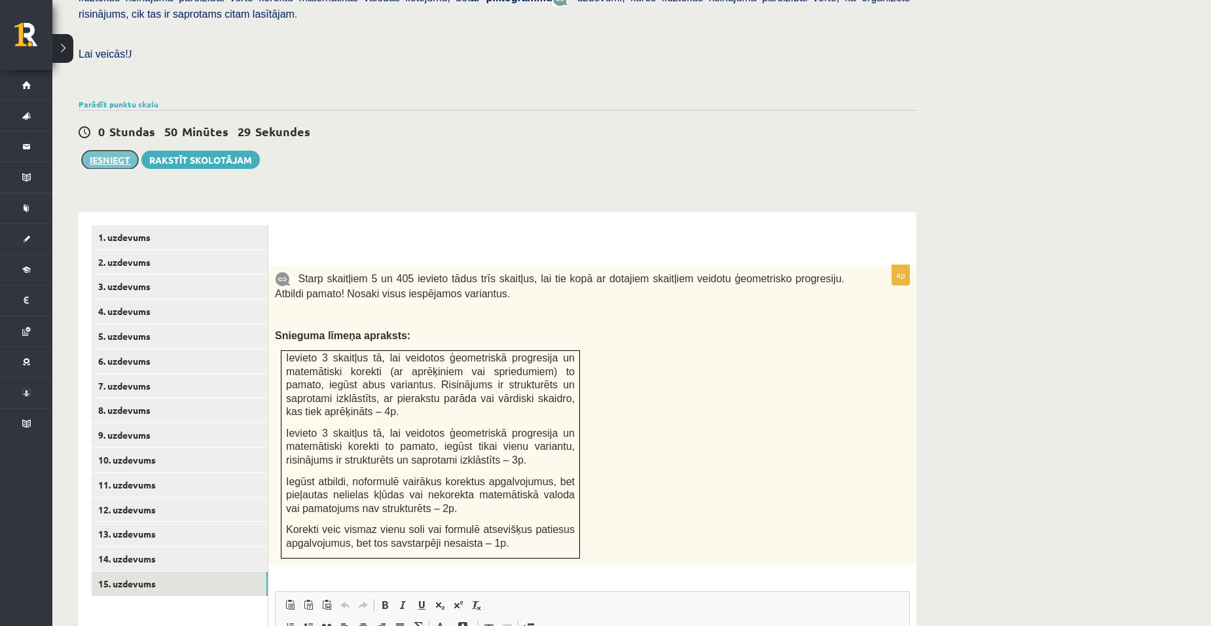
click at [113, 151] on button "Iesniegt" at bounding box center [110, 160] width 56 height 18
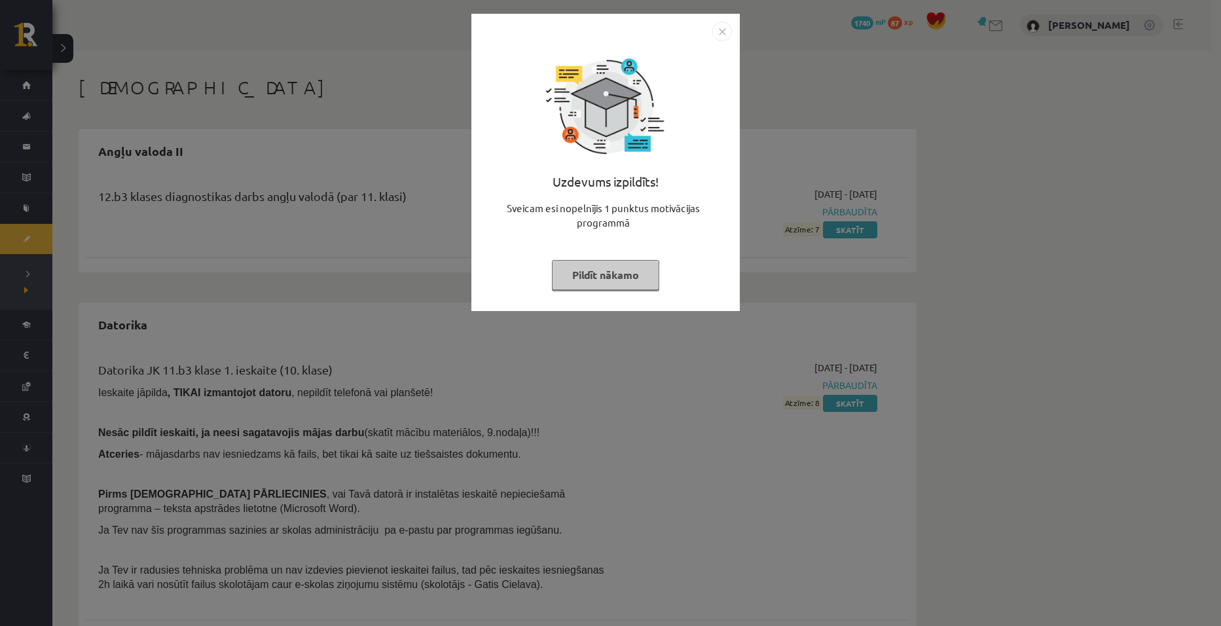
click at [725, 27] on img "Close" at bounding box center [722, 32] width 20 height 20
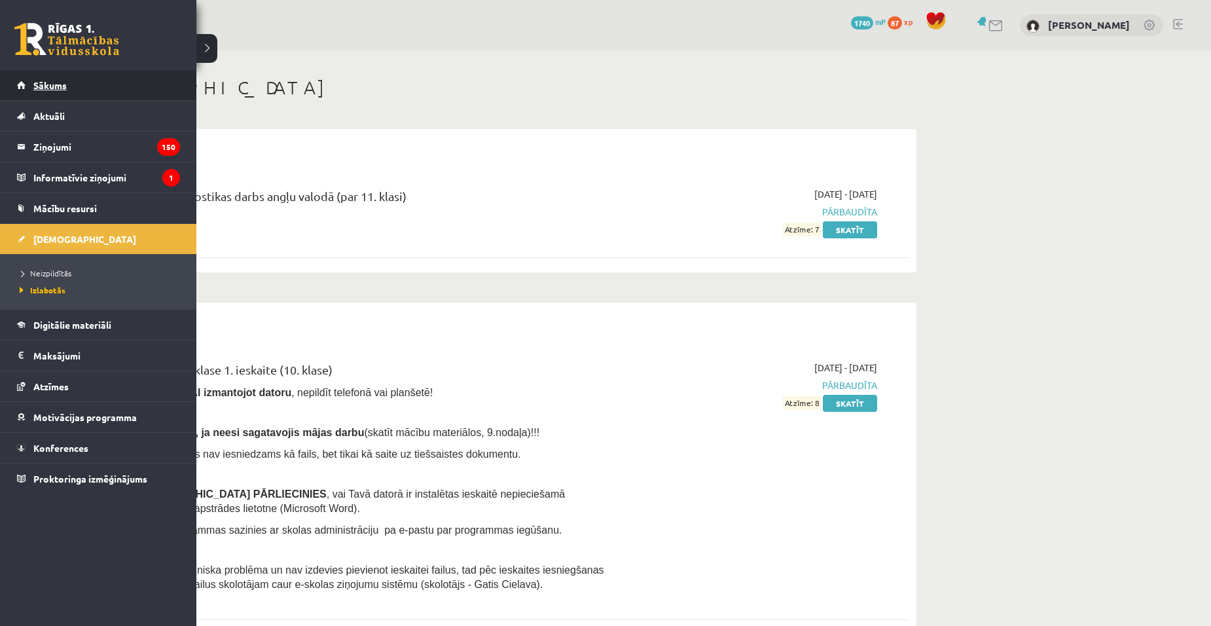
click at [35, 82] on span "Sākums" at bounding box center [49, 85] width 33 height 12
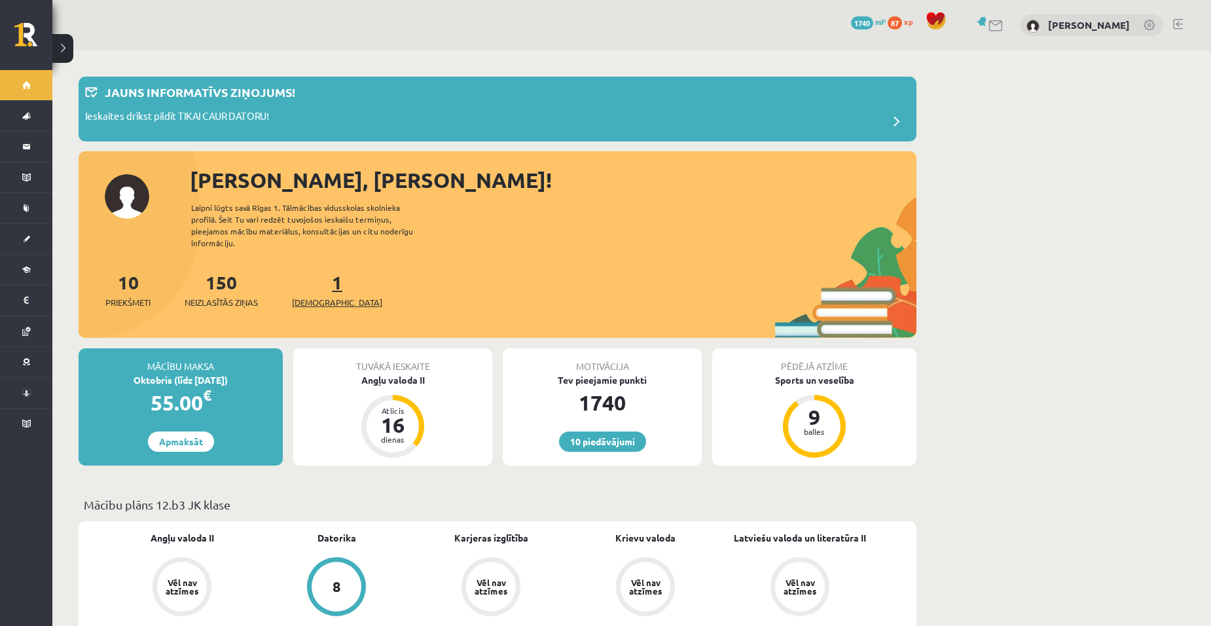
click at [316, 270] on link "1 Ieskaites" at bounding box center [337, 289] width 90 height 39
